Goal: Find specific page/section

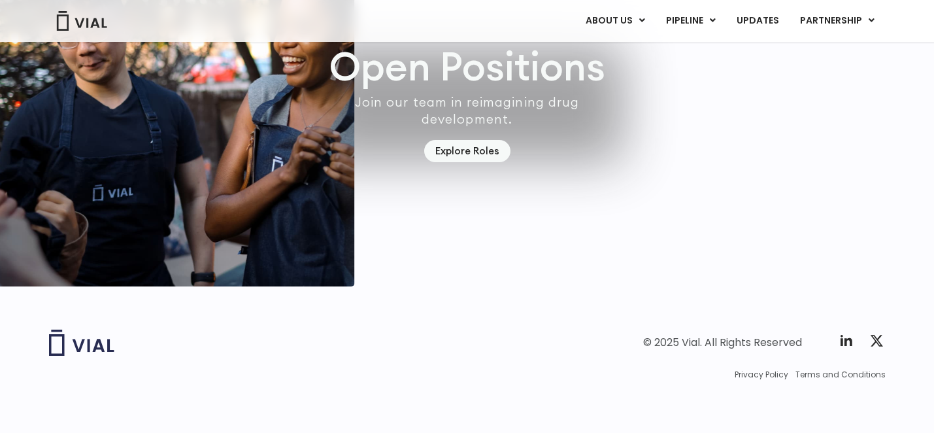
scroll to position [3837, 0]
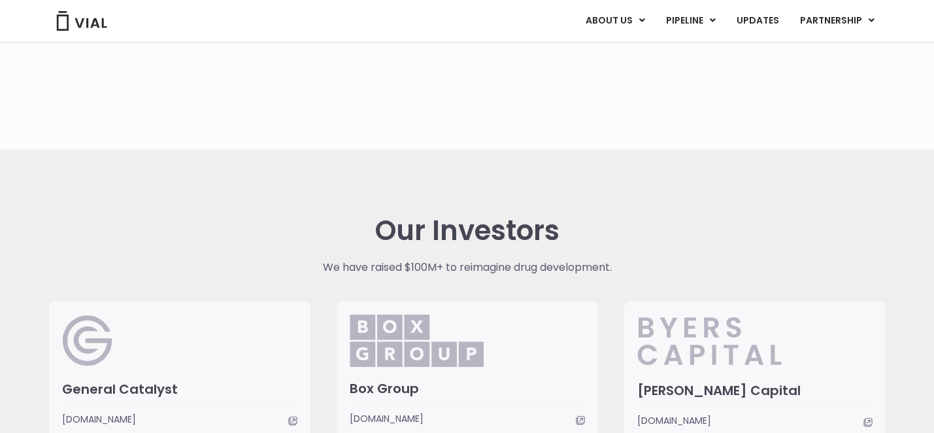
scroll to position [3012, 0]
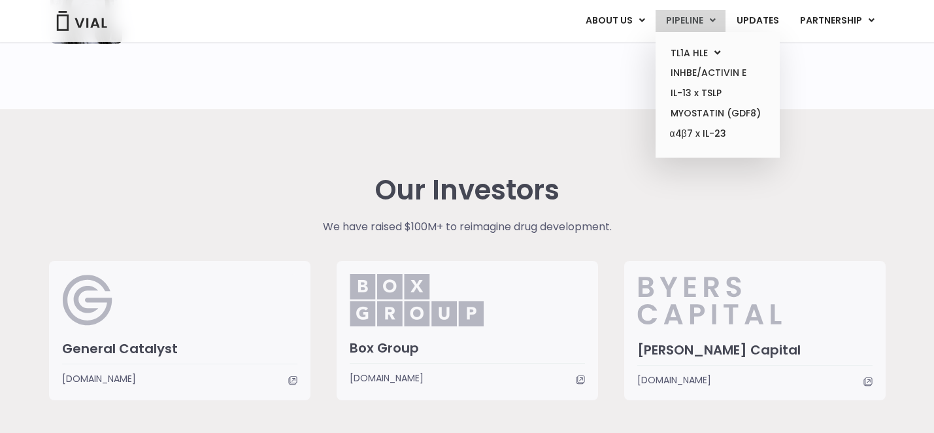
click at [683, 24] on link "PIPELINE" at bounding box center [690, 21] width 70 height 22
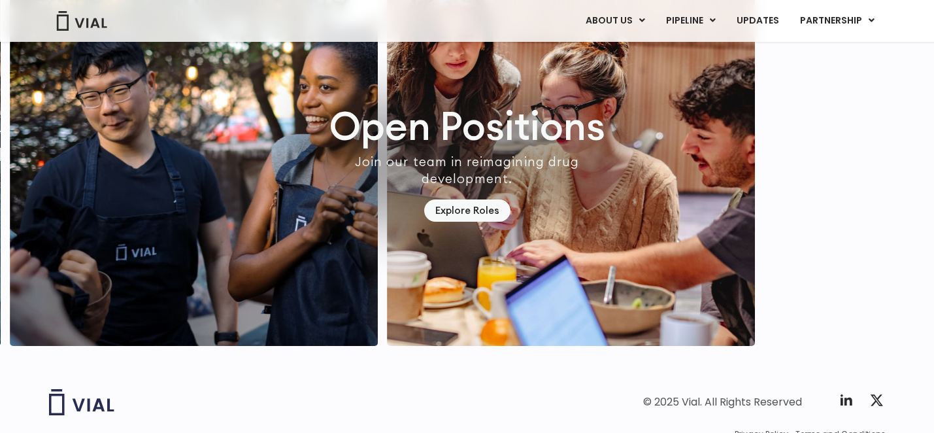
scroll to position [3837, 0]
